Goal: Find specific page/section: Find specific page/section

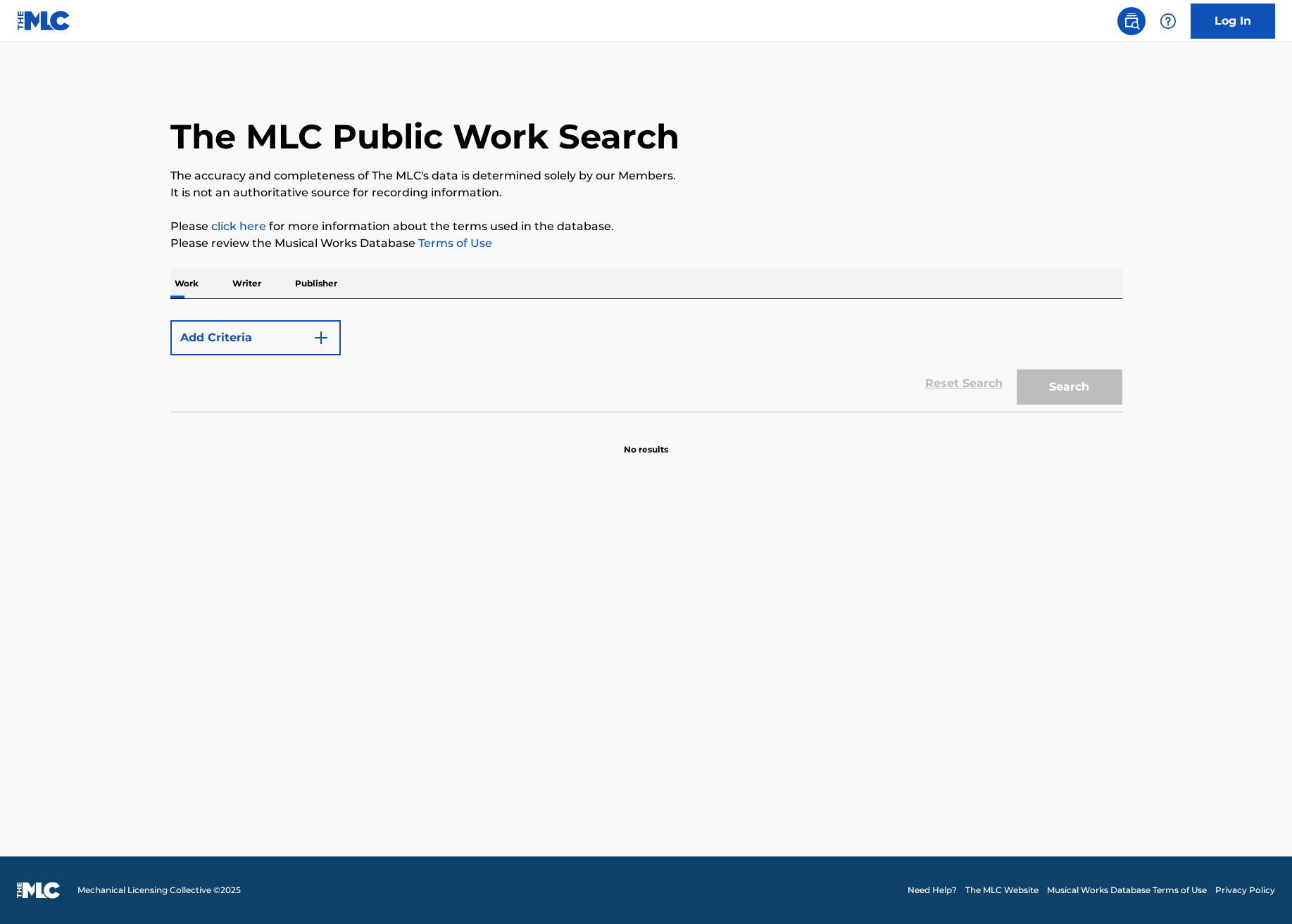
click at [323, 337] on img "Search Form" at bounding box center [321, 338] width 17 height 17
click at [376, 314] on form "Add Criteria Reset Search Search" at bounding box center [646, 363] width 952 height 99
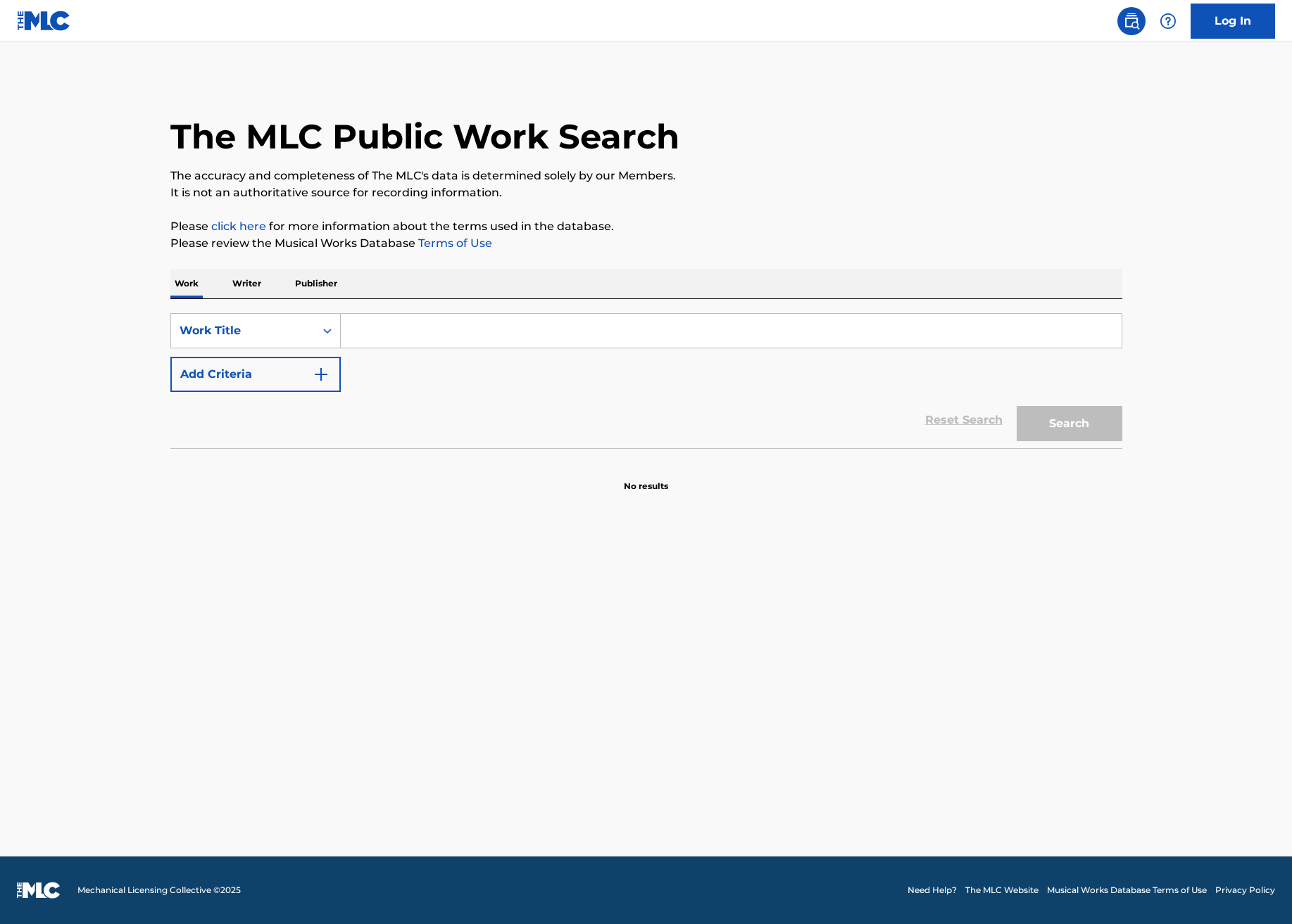
click at [455, 335] on input "Search Form" at bounding box center [731, 331] width 781 height 34
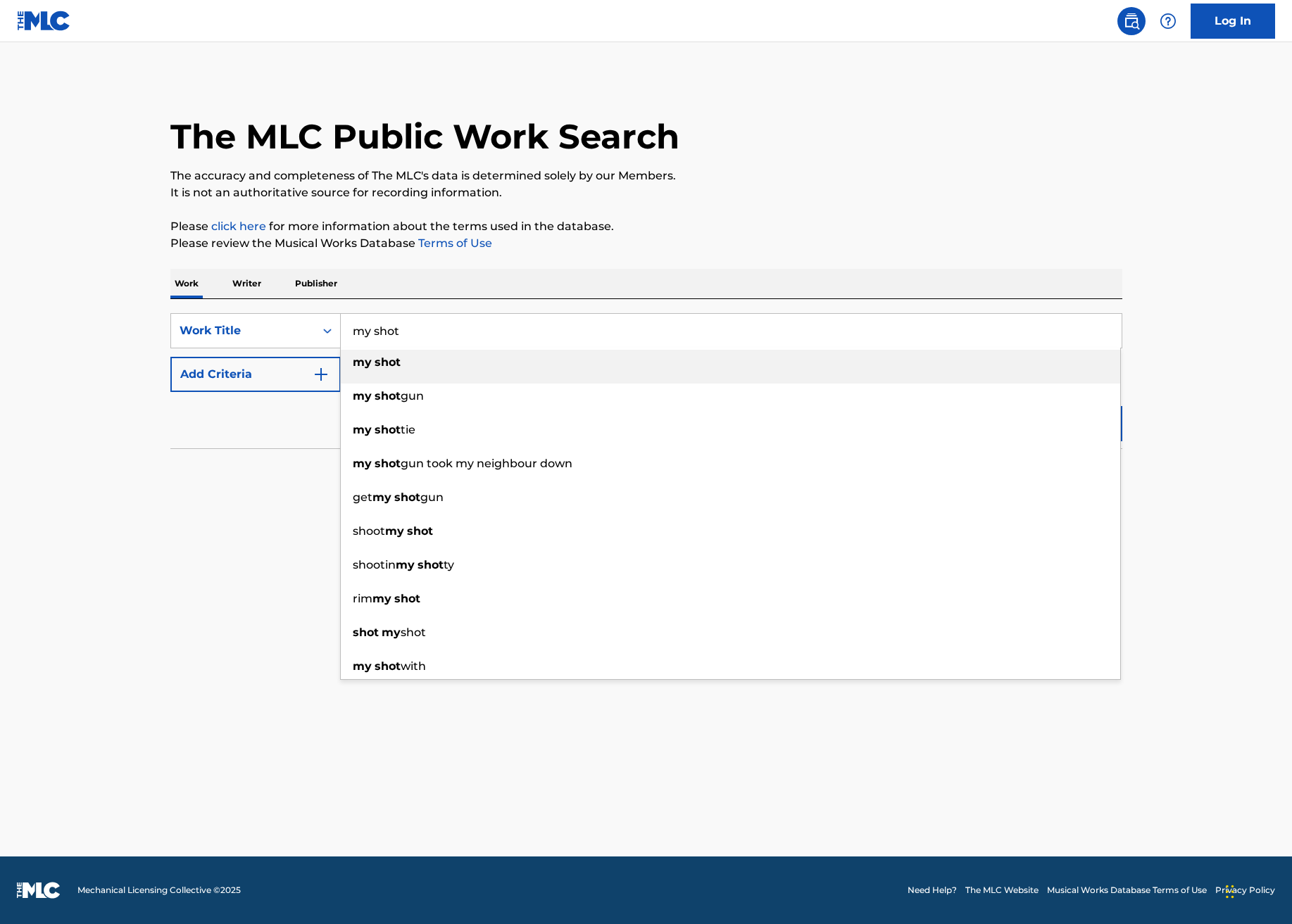
type input "my shot"
click at [395, 372] on div "my shot" at bounding box center [731, 363] width 779 height 25
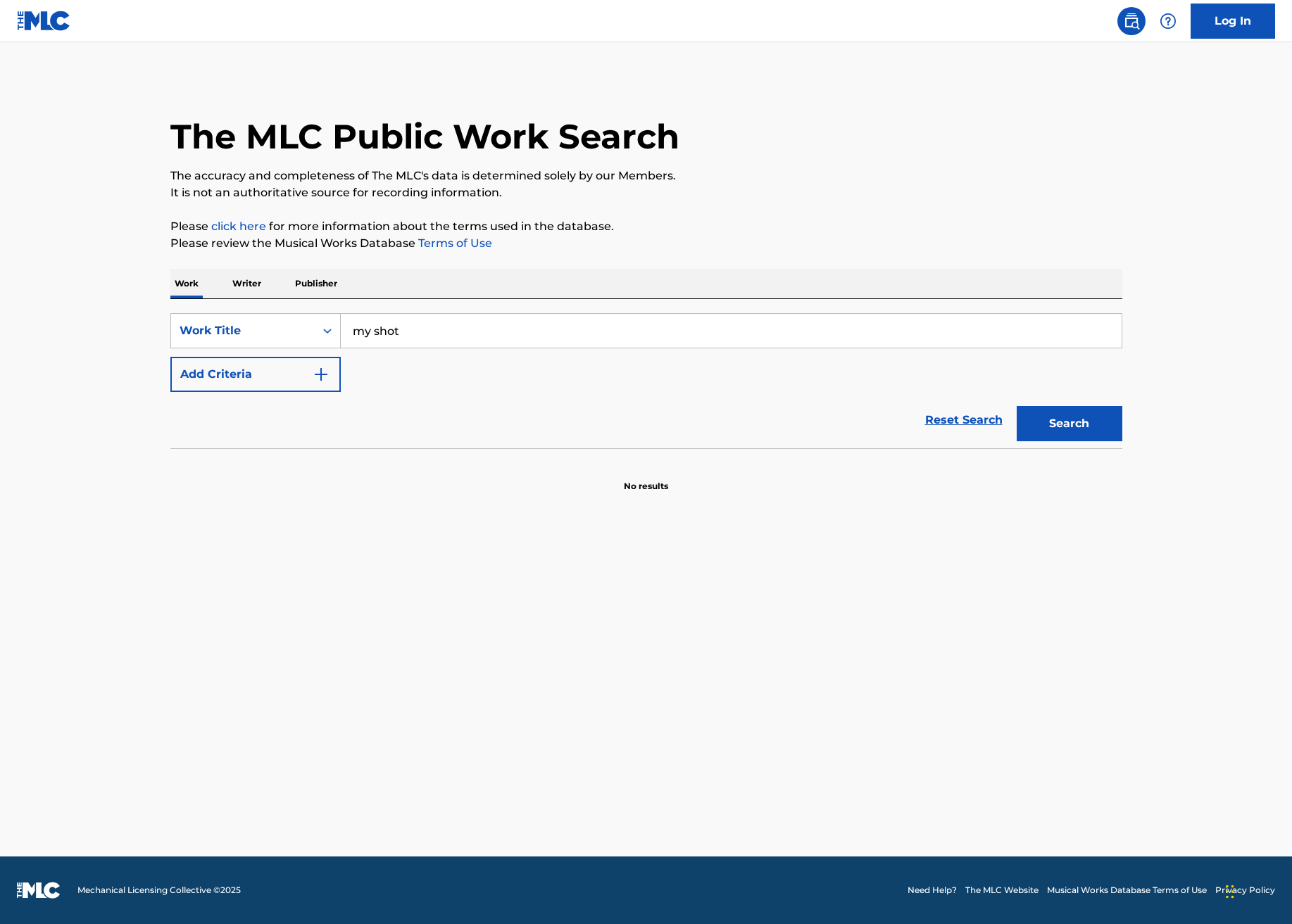
click at [309, 376] on button "Add Criteria" at bounding box center [255, 375] width 170 height 35
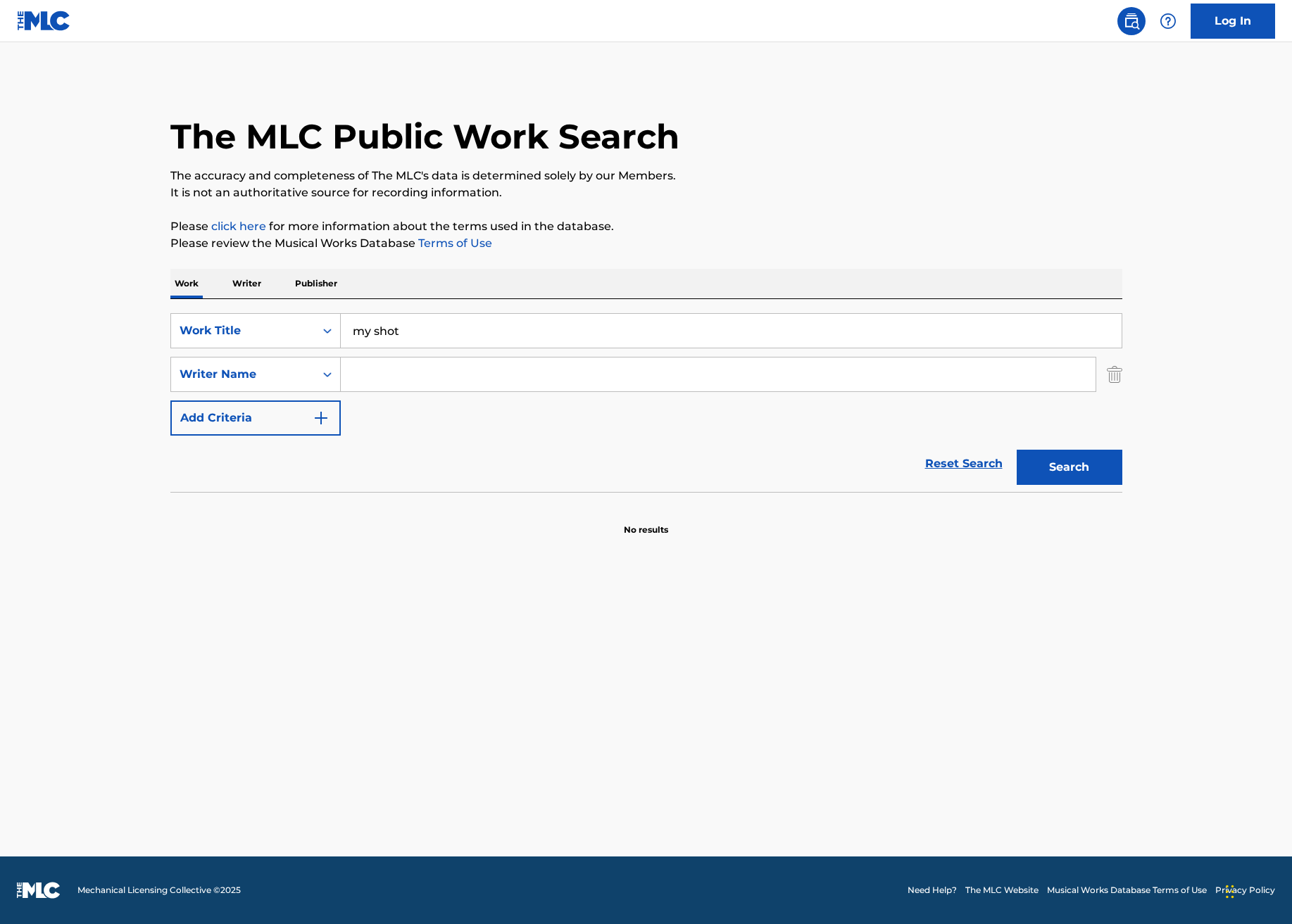
click at [421, 380] on input "Search Form" at bounding box center [718, 375] width 755 height 34
type input "Lin-Manuel Miranda"
click at [1068, 475] on button "Search" at bounding box center [1070, 467] width 106 height 35
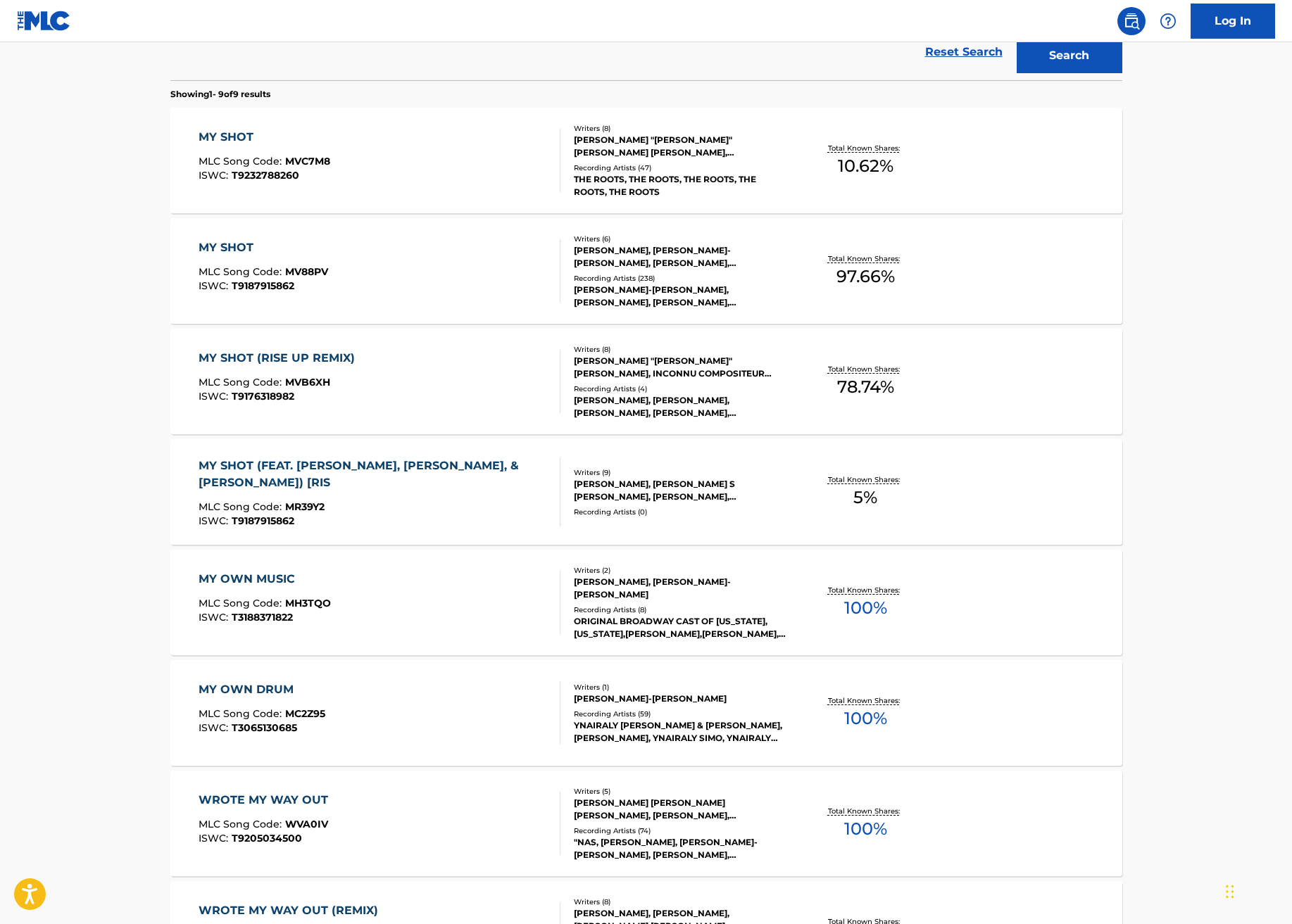
scroll to position [140, 0]
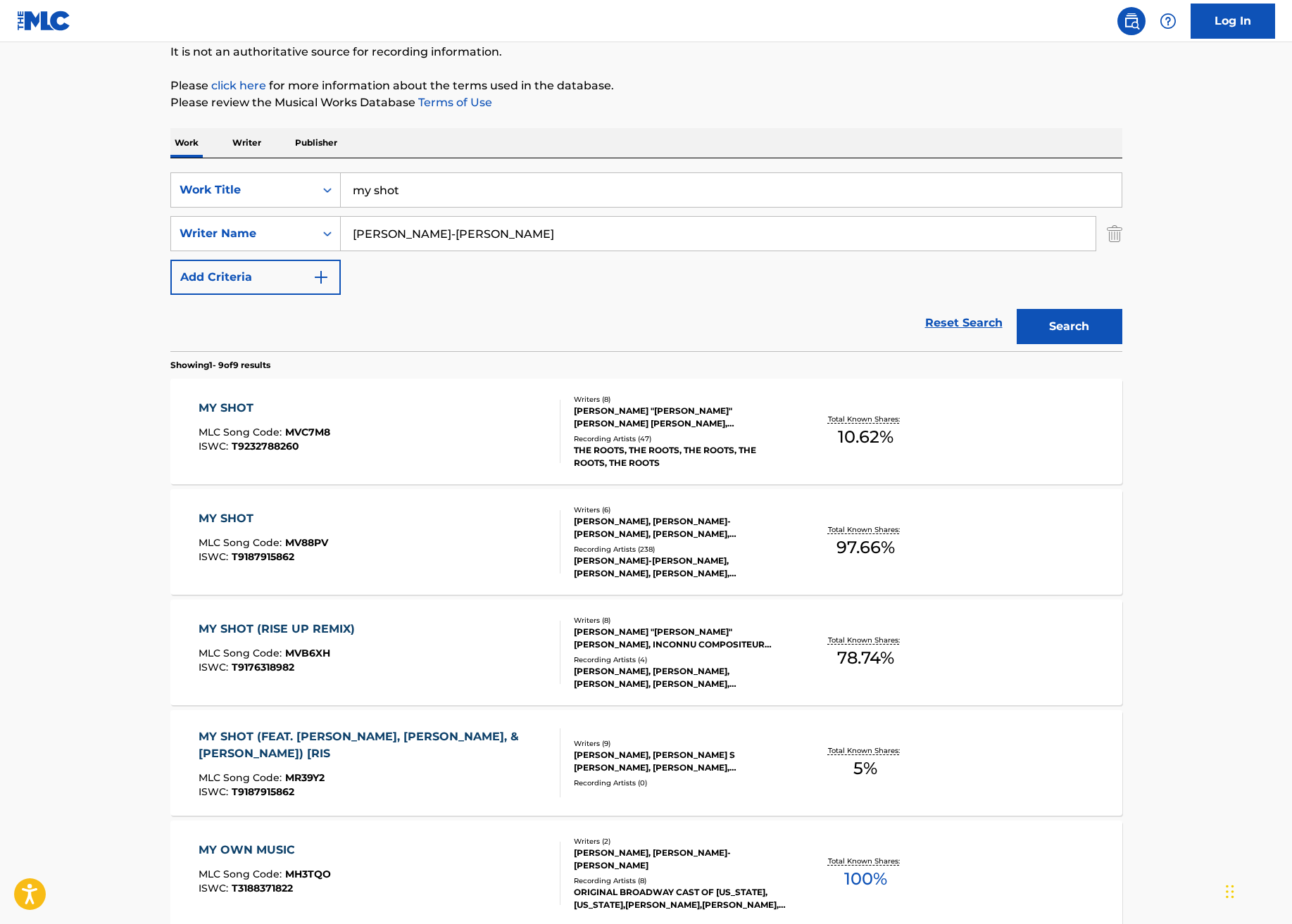
click at [362, 428] on div "MY SHOT MLC Song Code : MVC7M8 ISWC : T9232788260" at bounding box center [379, 431] width 362 height 64
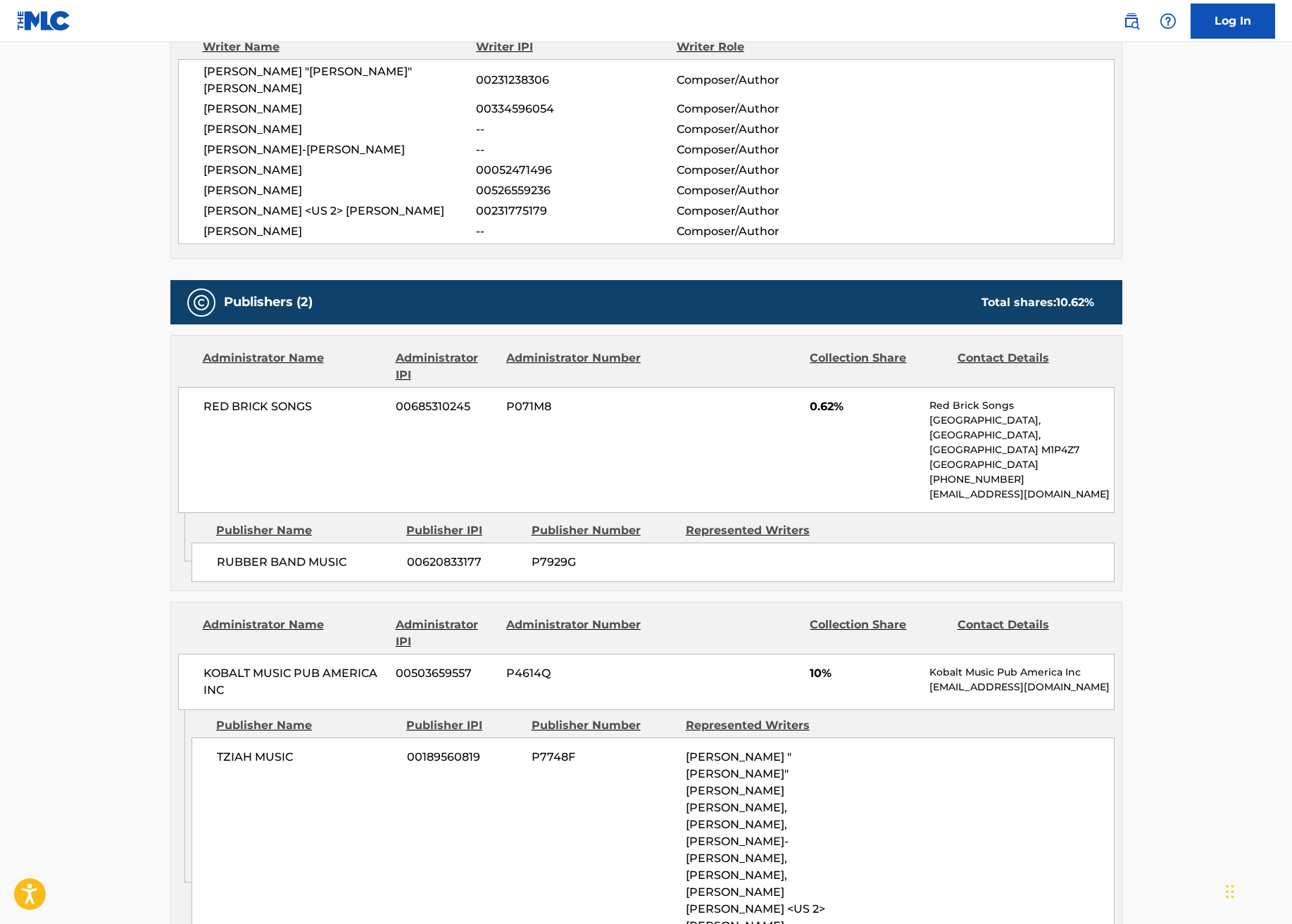
scroll to position [704, 0]
